Goal: Information Seeking & Learning: Learn about a topic

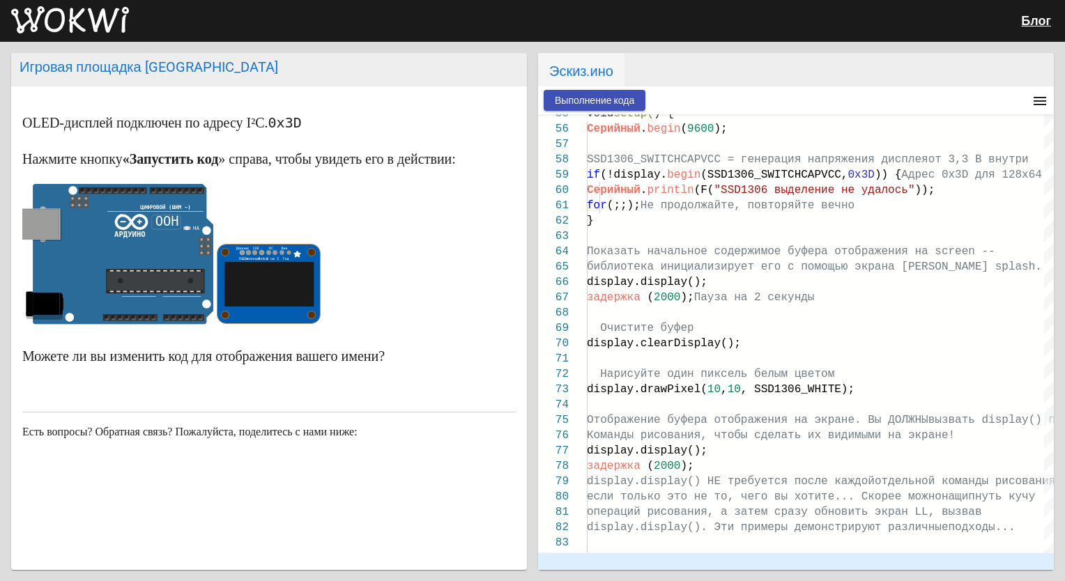
click at [576, 105] on span "Выполнение кода" at bounding box center [594, 100] width 79 height 11
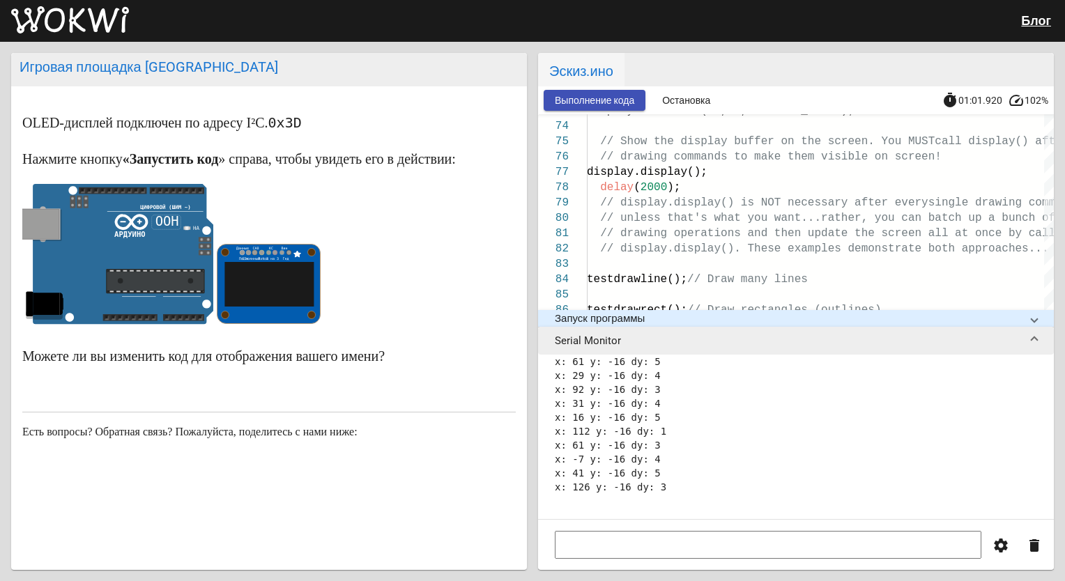
click at [647, 539] on input at bounding box center [768, 545] width 426 height 28
type input "d"
type input "Y"
click at [1028, 553] on mat-icon "delete" at bounding box center [1034, 545] width 17 height 17
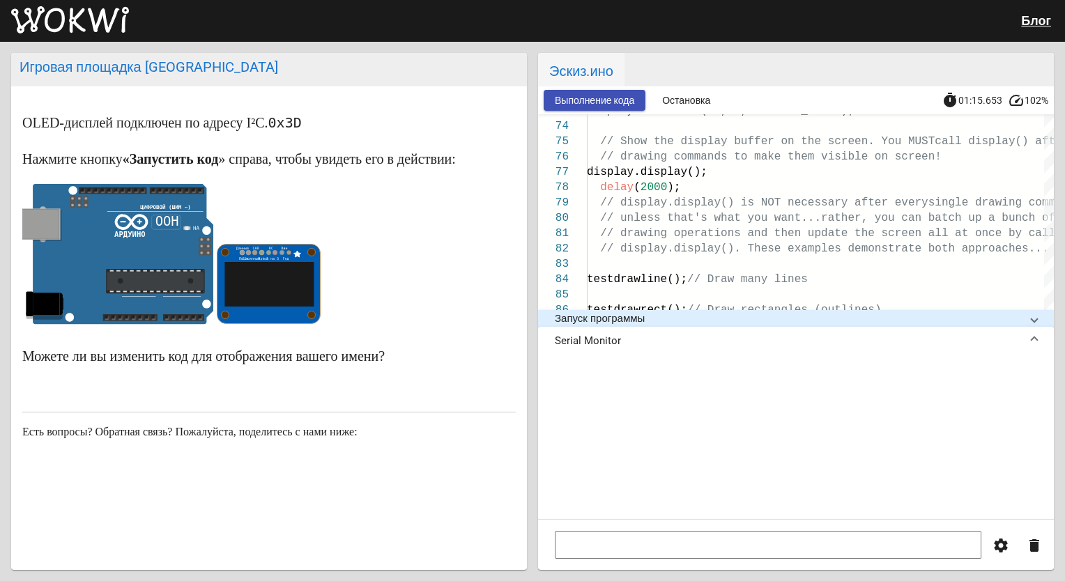
click at [641, 335] on mat-panel-title "Serial Monitor" at bounding box center [787, 340] width 465 height 13
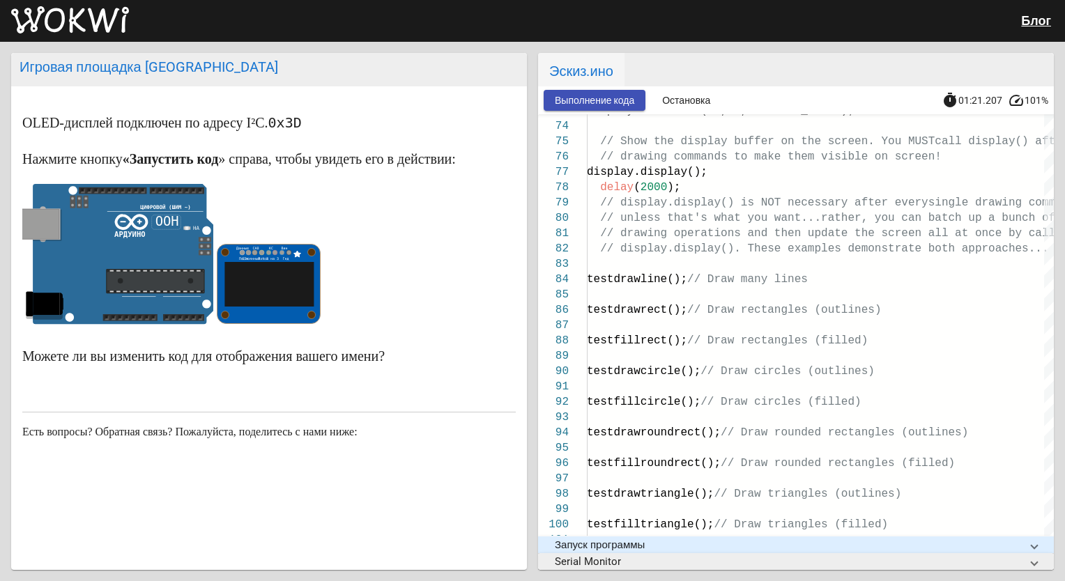
click at [238, 247] on text "Данные" at bounding box center [242, 248] width 13 height 4
drag, startPoint x: 238, startPoint y: 247, endPoint x: 281, endPoint y: 252, distance: 44.2
click at [281, 252] on g "Данные СА0 КС Вин С1к Постоянный ток Rst 3 на 3 Гнд" at bounding box center [268, 283] width 103 height 79
drag, startPoint x: 281, startPoint y: 252, endPoint x: 329, endPoint y: 255, distance: 47.5
click at [371, 262] on p at bounding box center [268, 257] width 493 height 147
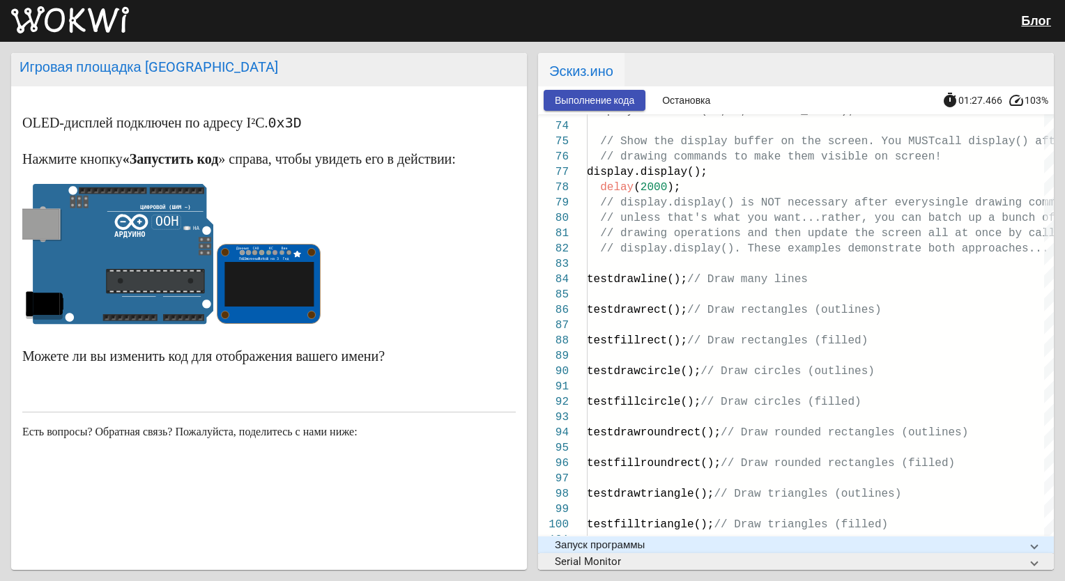
drag, startPoint x: 142, startPoint y: 209, endPoint x: 192, endPoint y: 220, distance: 51.4
click at [192, 220] on icon "ложный НА false L" at bounding box center [117, 254] width 191 height 141
click at [457, 227] on p at bounding box center [268, 257] width 493 height 147
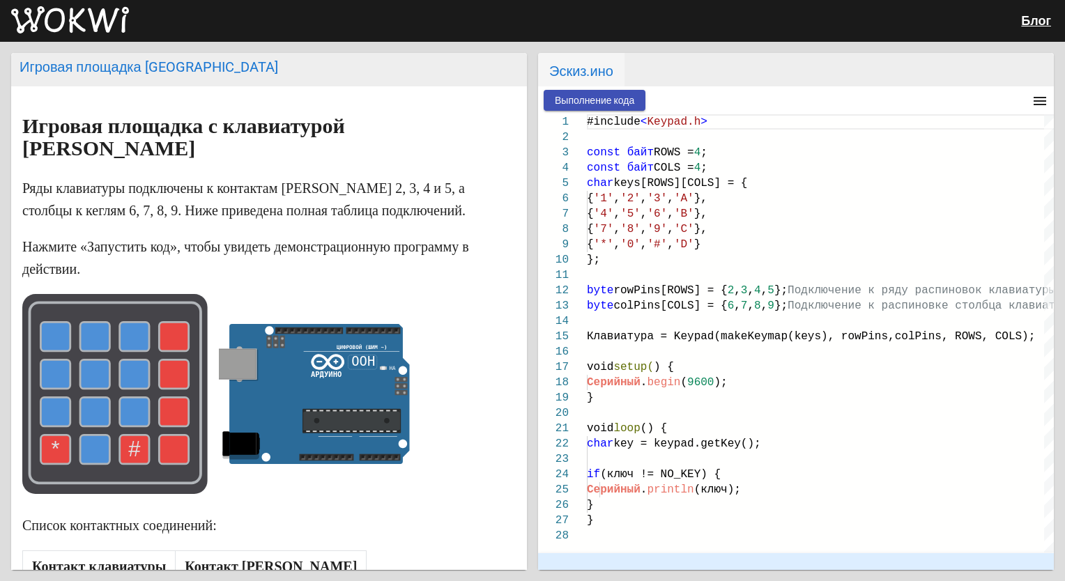
click at [601, 88] on div "Выполнение кода menu timer 00:00.000 speed" at bounding box center [796, 100] width 516 height 28
click at [605, 95] on span "Выполнение кода" at bounding box center [594, 100] width 79 height 11
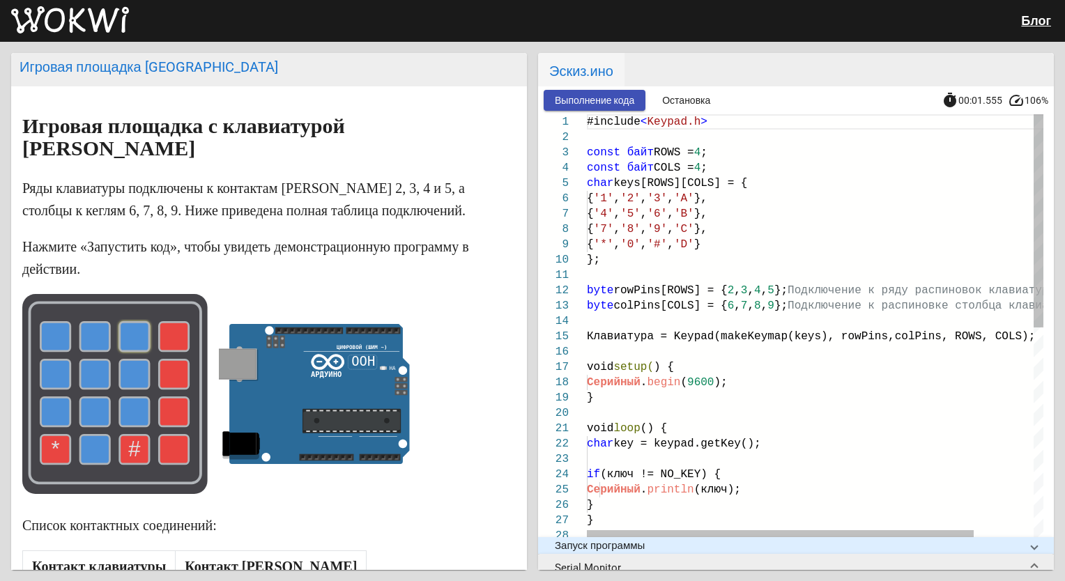
click at [134, 322] on use at bounding box center [134, 336] width 29 height 29
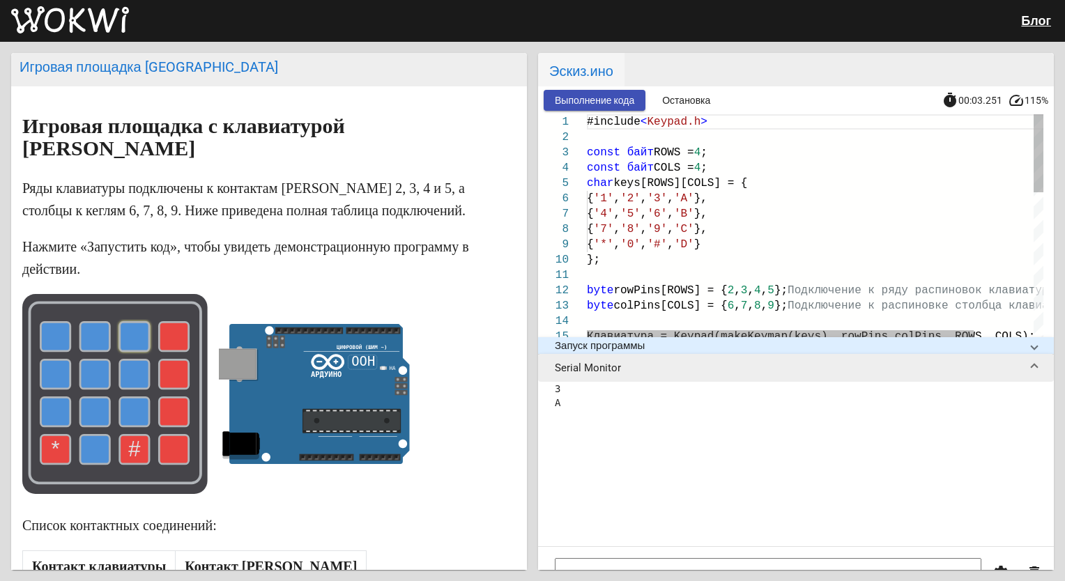
click at [178, 322] on use at bounding box center [174, 336] width 29 height 29
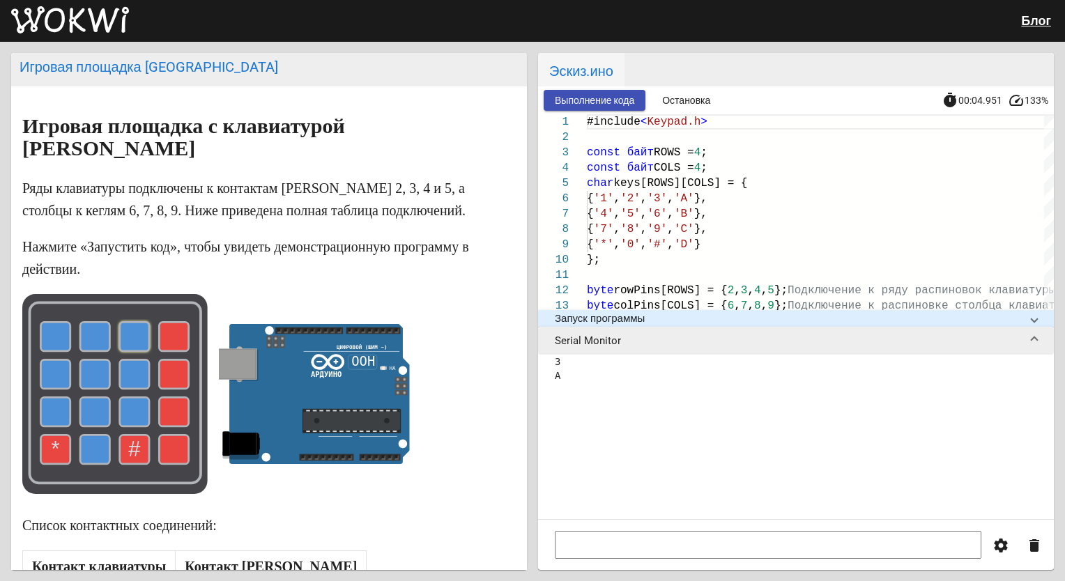
click at [169, 360] on use at bounding box center [174, 374] width 29 height 29
click at [130, 360] on use at bounding box center [134, 374] width 29 height 29
click at [89, 360] on use at bounding box center [94, 374] width 29 height 29
click at [93, 322] on use at bounding box center [94, 336] width 29 height 29
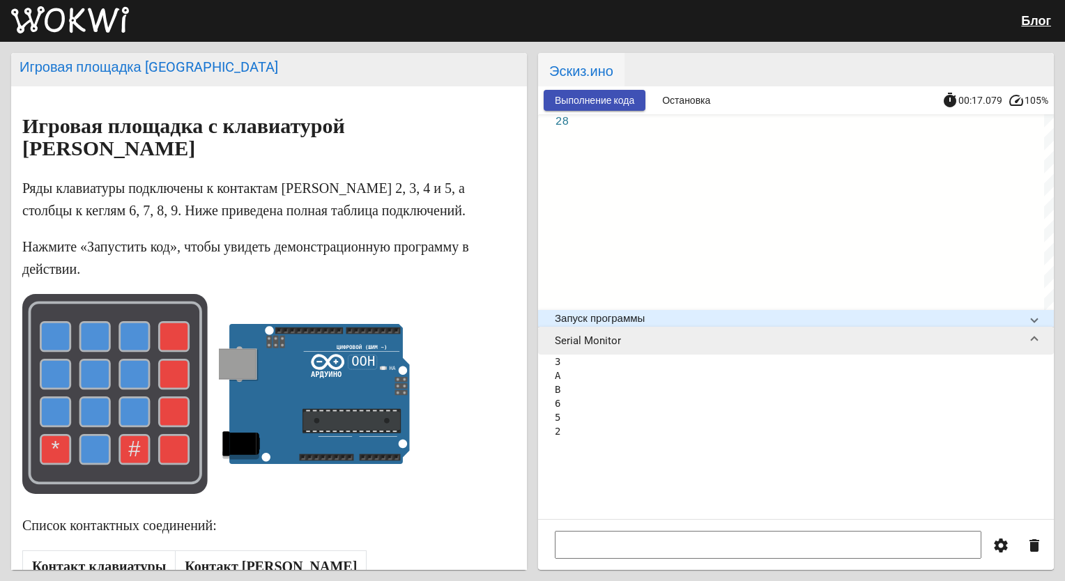
click at [697, 111] on div "Выполнение кода Остановка timer 00:17.079 speed 105%" at bounding box center [796, 100] width 516 height 28
click at [686, 105] on button "Остановка" at bounding box center [686, 100] width 70 height 21
